Goal: Task Accomplishment & Management: Manage account settings

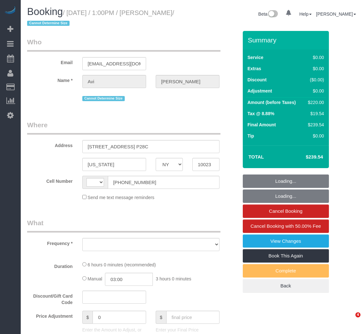
select select "NY"
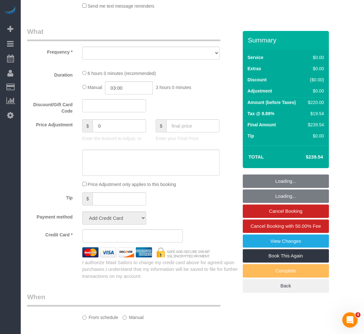
select select "string:[GEOGRAPHIC_DATA]"
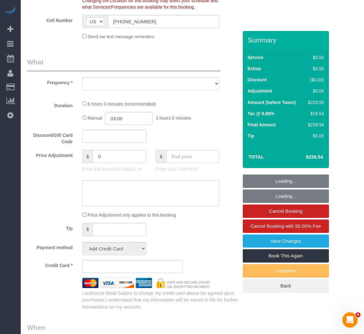
select select "object:725"
select select "string:stripe-pm_1R1tF14VGloSiKo7U8tSIWlt"
select select "number:61"
select select "number:77"
select select "number:15"
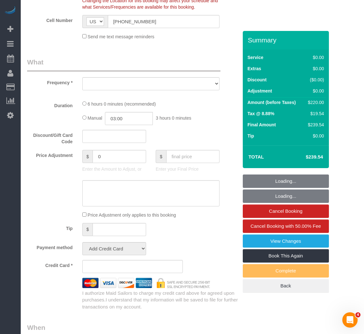
select select "number:5"
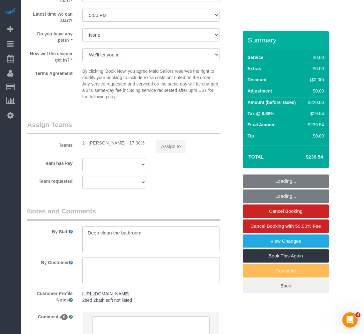
select select "2"
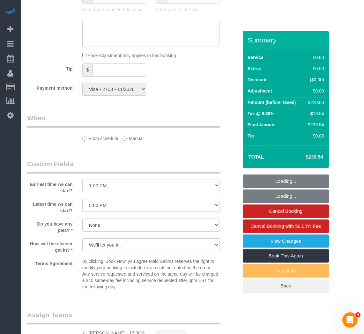
select select "object:977"
select select "spot1"
select select "2"
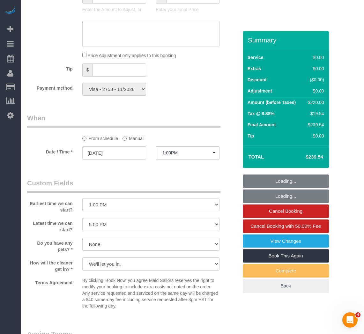
scroll to position [701, 0]
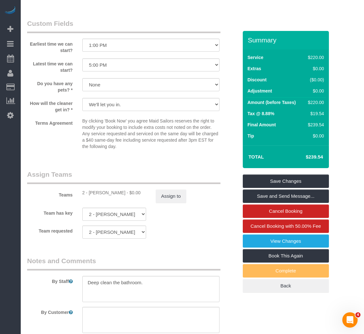
click at [201, 23] on legend "Custom Fields" at bounding box center [124, 26] width 194 height 14
